Goal: Register for event/course

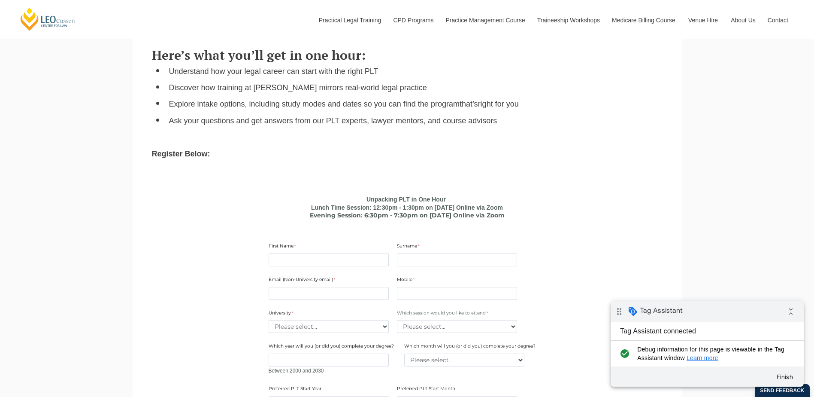
scroll to position [429, 0]
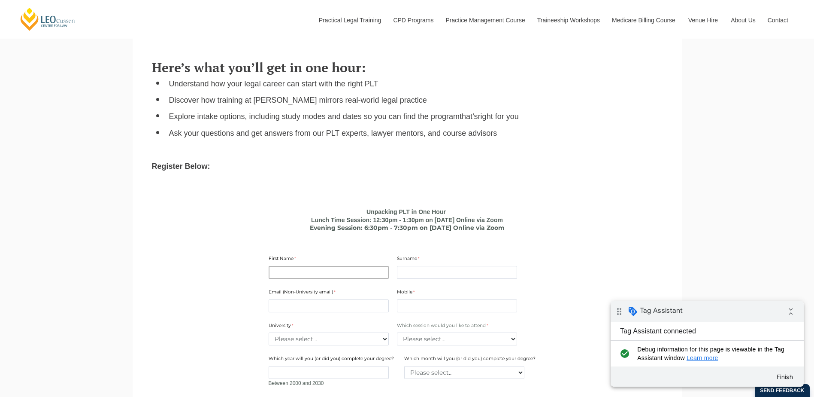
click at [346, 273] on input "First Name" at bounding box center [329, 272] width 120 height 13
type input "nontest"
type input "non"
type input "[EMAIL_ADDRESS][DOMAIN_NAME]"
type input "0400000000"
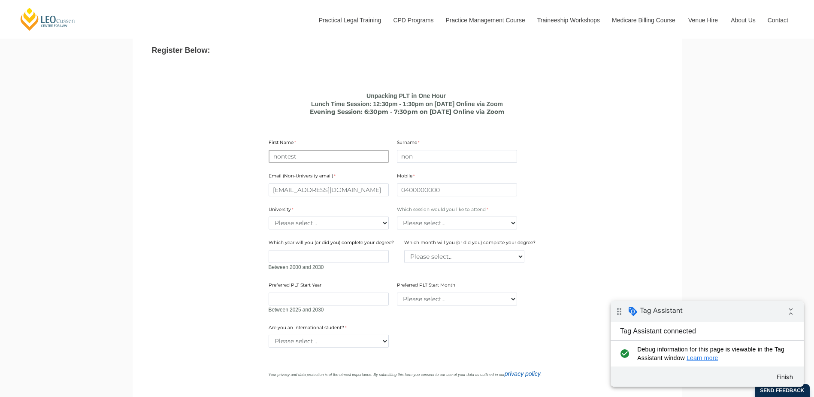
scroll to position [558, 0]
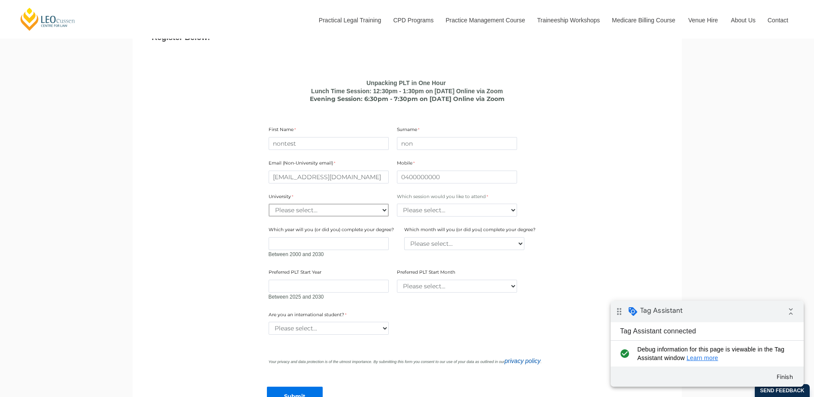
click at [351, 207] on select "Please select... [GEOGRAPHIC_DATA] [GEOGRAPHIC_DATA] [GEOGRAPHIC_DATA] [GEOGRAP…" at bounding box center [329, 209] width 120 height 13
select select "tfa_2188"
click at [269, 205] on select "Please select... [GEOGRAPHIC_DATA] [GEOGRAPHIC_DATA] [GEOGRAPHIC_DATA] [GEOGRAP…" at bounding box center [329, 209] width 120 height 13
click at [477, 208] on select "Please select... Lunch time session – 12:30pm – 1:30pm AEST Evening session – 6…" at bounding box center [457, 209] width 120 height 13
select select "tfa_2412"
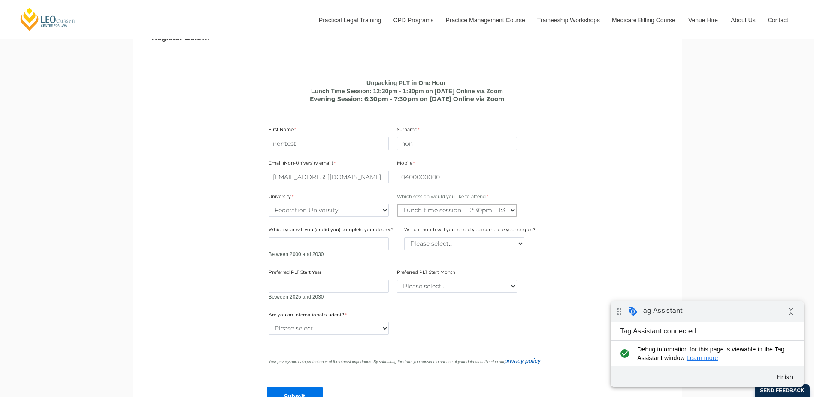
click at [397, 205] on select "Please select... Lunch time session – 12:30pm – 1:30pm AEST Evening session – 6…" at bounding box center [457, 209] width 120 height 13
click at [340, 328] on select "Please select... Yes No" at bounding box center [329, 328] width 120 height 13
select select "tfa_60"
click at [269, 323] on select "Please select... Yes No" at bounding box center [329, 328] width 120 height 13
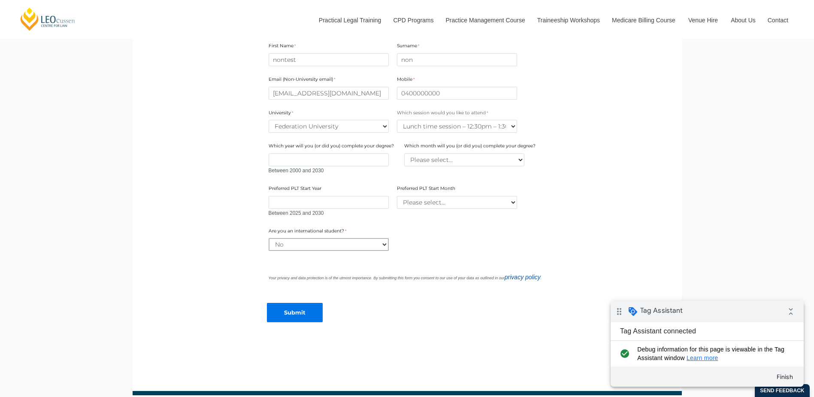
scroll to position [644, 0]
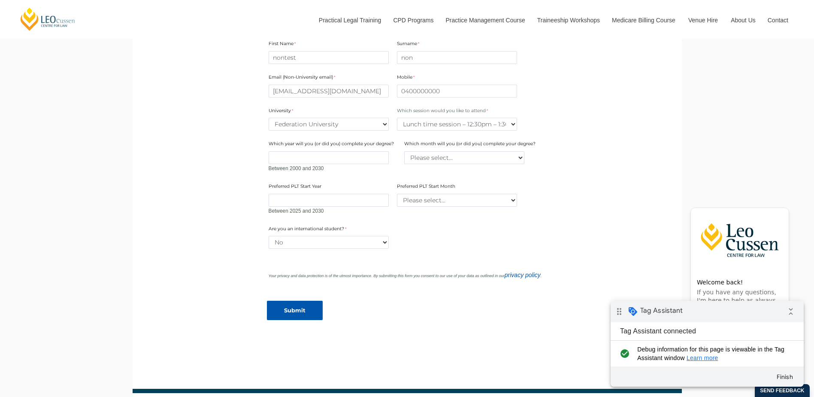
click at [309, 312] on input "Submit" at bounding box center [295, 309] width 56 height 19
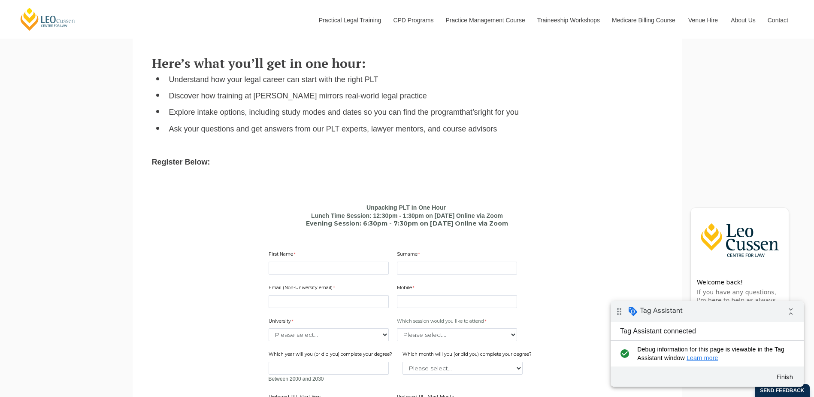
scroll to position [558, 0]
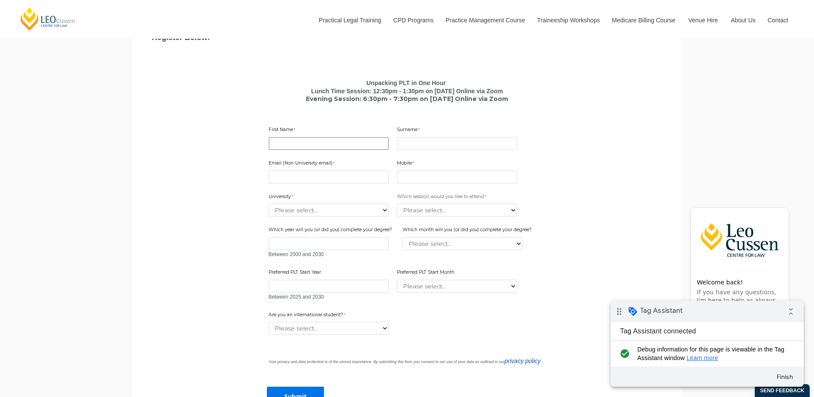
click at [324, 147] on input "First Name" at bounding box center [329, 143] width 120 height 13
type input "nontest"
type input "non"
type input "[EMAIL_ADDRESS][DOMAIN_NAME]"
type input "0400000000"
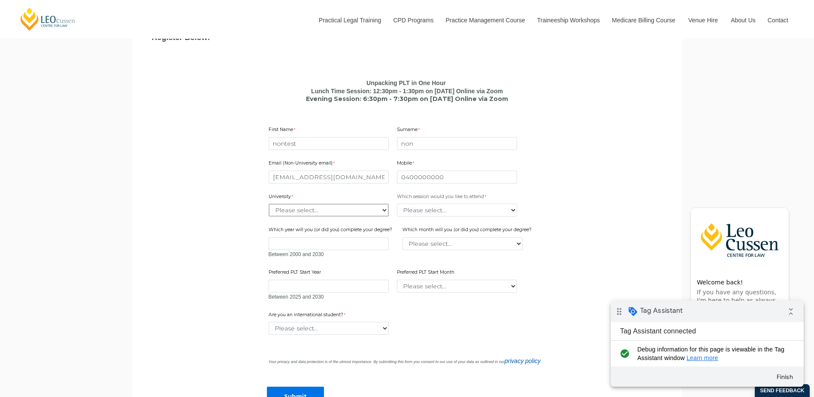
click at [334, 215] on select "Please select... Australian Catholic University Australian National University …" at bounding box center [329, 209] width 120 height 13
select select "tfa_2192"
click at [269, 205] on select "Please select... Australian Catholic University Australian National University …" at bounding box center [329, 209] width 120 height 13
click at [437, 214] on select "Please select... Lunch time session – 12:30pm – 1:30pm AEST Evening session – 6…" at bounding box center [457, 209] width 120 height 13
select select "tfa_2412"
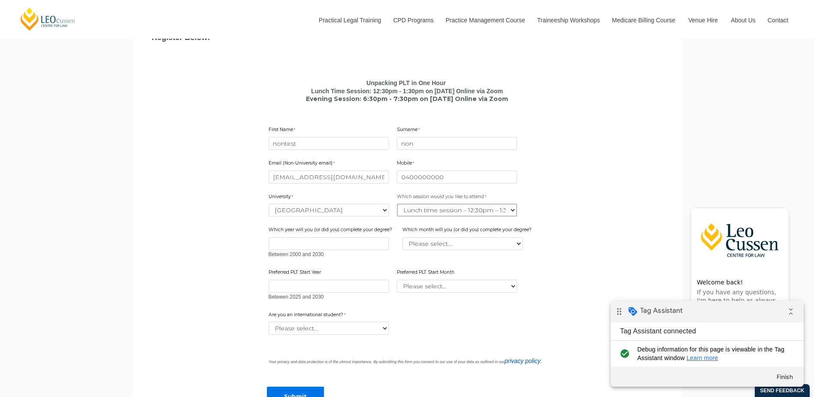
click at [397, 205] on select "Please select... Lunch time session – 12:30pm – 1:30pm AEST Evening session – 6…" at bounding box center [457, 209] width 120 height 13
click at [339, 328] on select "Please select... Yes No" at bounding box center [329, 328] width 120 height 13
select select "tfa_60"
click at [269, 323] on select "Please select... Yes No" at bounding box center [329, 328] width 120 height 13
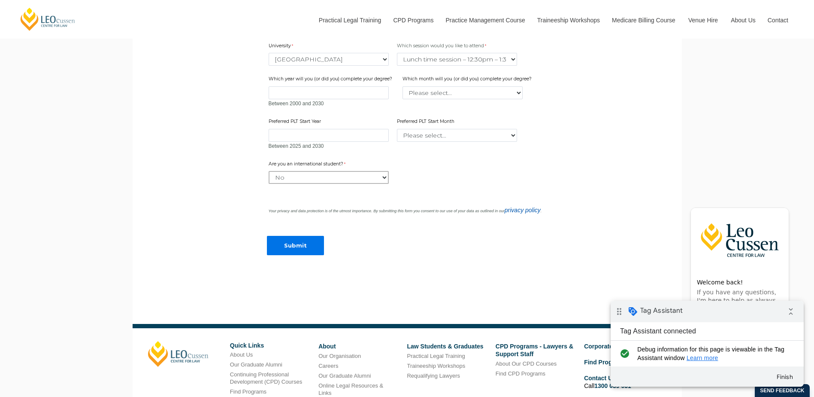
scroll to position [773, 0]
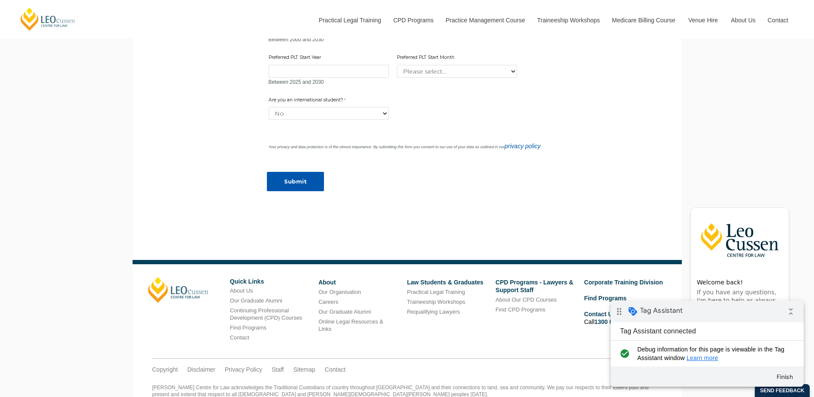
click at [310, 186] on input "Submit" at bounding box center [295, 181] width 57 height 19
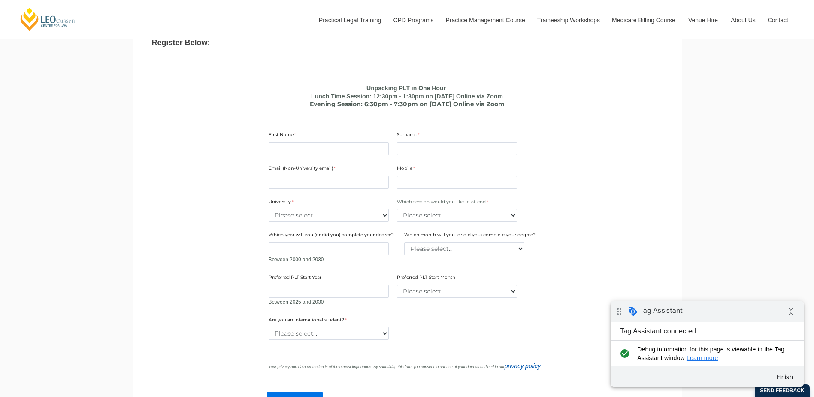
scroll to position [558, 0]
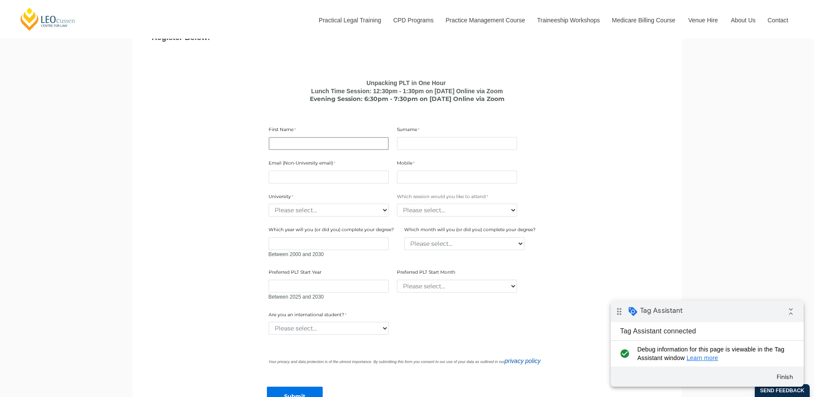
click at [335, 146] on input "First Name" at bounding box center [329, 143] width 120 height 13
type input "nontest"
type input "non"
type input "[EMAIL_ADDRESS][DOMAIN_NAME]"
type input "0400000000"
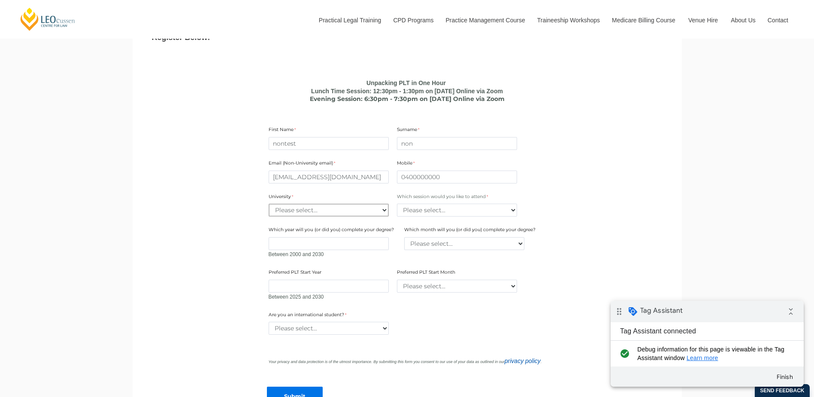
click at [322, 213] on select "Please select... [GEOGRAPHIC_DATA] [GEOGRAPHIC_DATA] [GEOGRAPHIC_DATA] [GEOGRAP…" at bounding box center [329, 209] width 120 height 13
select select "tfa_2196"
click at [269, 205] on select "Please select... [GEOGRAPHIC_DATA] [GEOGRAPHIC_DATA] [GEOGRAPHIC_DATA] [GEOGRAP…" at bounding box center [329, 209] width 120 height 13
click at [436, 212] on select "Please select... Lunch time session – 12:30pm – 1:30pm AEST Evening session – 6…" at bounding box center [457, 209] width 120 height 13
select select "tfa_2412"
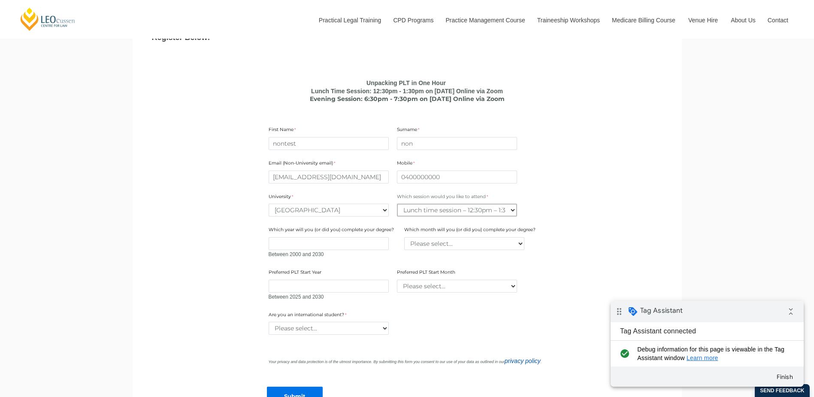
click at [397, 205] on select "Please select... Lunch time session – 12:30pm – 1:30pm AEST Evening session – 6…" at bounding box center [457, 209] width 120 height 13
click at [322, 337] on div "Are you an international student? Please select... Yes No" at bounding box center [407, 322] width 284 height 27
click at [322, 328] on select "Please select... Yes No" at bounding box center [329, 328] width 120 height 13
select select "tfa_60"
click at [269, 323] on select "Please select... Yes No" at bounding box center [329, 328] width 120 height 13
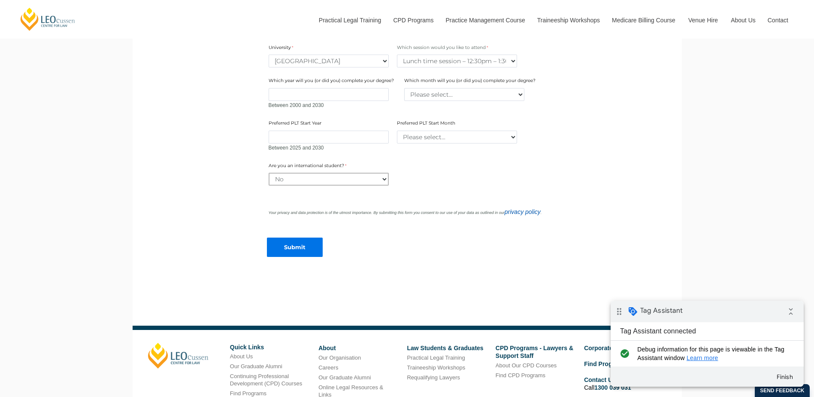
scroll to position [730, 0]
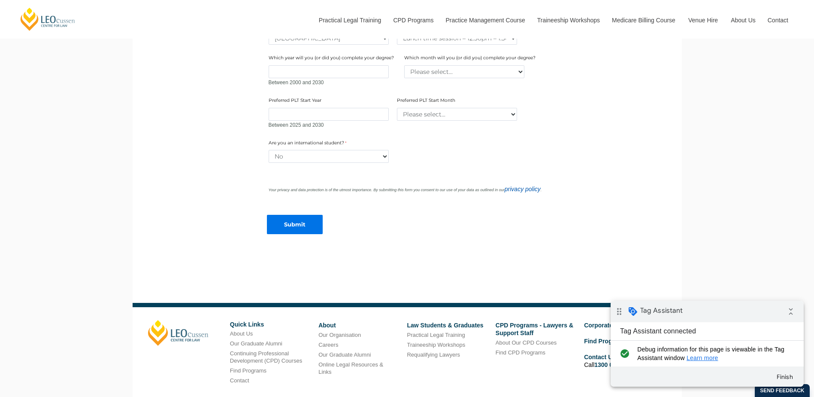
click at [428, 236] on div "Submit" at bounding box center [407, 220] width 284 height 39
click at [306, 228] on input "Submit" at bounding box center [295, 224] width 56 height 19
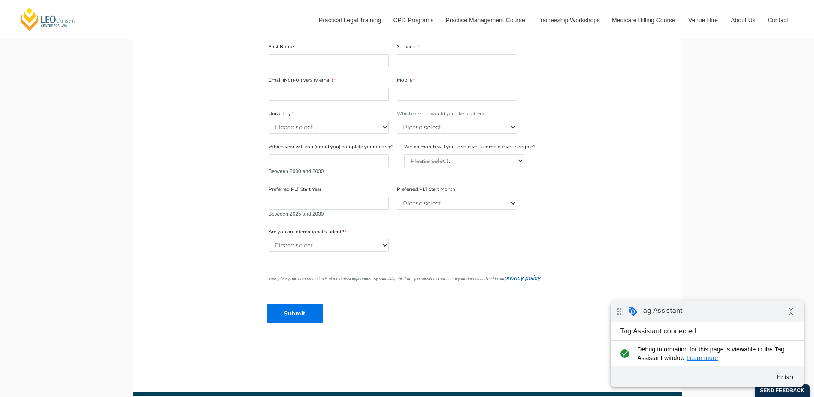
scroll to position [644, 0]
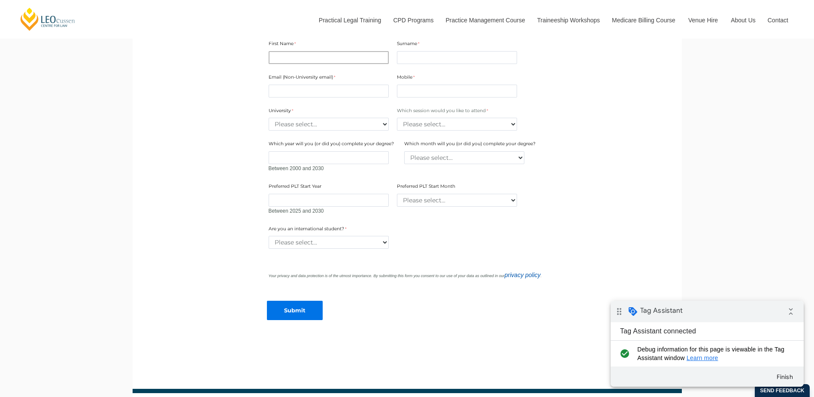
click at [345, 64] on input "First Name" at bounding box center [329, 57] width 120 height 13
type input "nontest"
type input "non"
type input "[EMAIL_ADDRESS][DOMAIN_NAME]"
type input "0400000000"
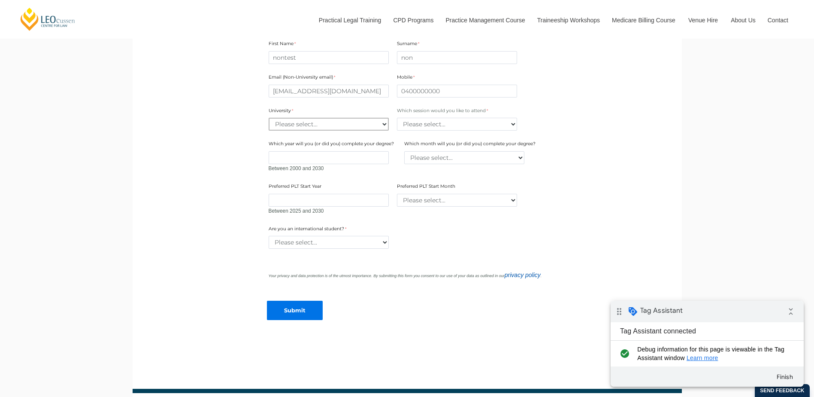
click at [340, 127] on select "Please select... [GEOGRAPHIC_DATA] [GEOGRAPHIC_DATA] [GEOGRAPHIC_DATA] [GEOGRAP…" at bounding box center [329, 124] width 120 height 13
select select "tfa_2180"
click at [269, 119] on select "Please select... [GEOGRAPHIC_DATA] [GEOGRAPHIC_DATA] [GEOGRAPHIC_DATA] [GEOGRAP…" at bounding box center [329, 124] width 120 height 13
click at [446, 130] on select "Please select... Lunch time session – 12:30pm – 1:30pm AEST Evening session – 6…" at bounding box center [457, 124] width 120 height 13
select select "tfa_2412"
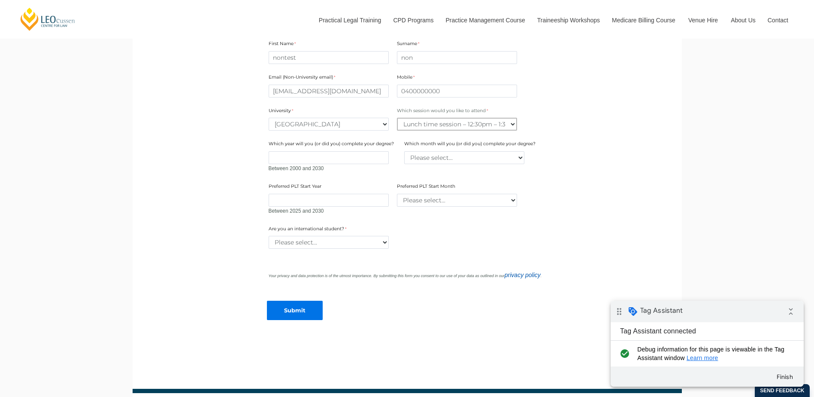
click at [397, 119] on select "Please select... Lunch time session – 12:30pm – 1:30pm AEST Evening session – 6…" at bounding box center [457, 124] width 120 height 13
click at [349, 241] on select "Please select... Yes No" at bounding box center [329, 242] width 120 height 13
select select "tfa_60"
click at [269, 237] on select "Please select... Yes No" at bounding box center [329, 242] width 120 height 13
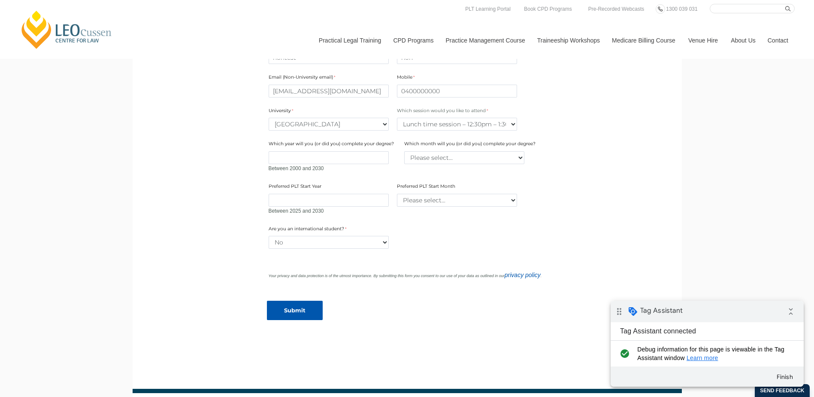
click at [296, 312] on input "Submit" at bounding box center [295, 309] width 56 height 19
